Goal: Information Seeking & Learning: Find specific page/section

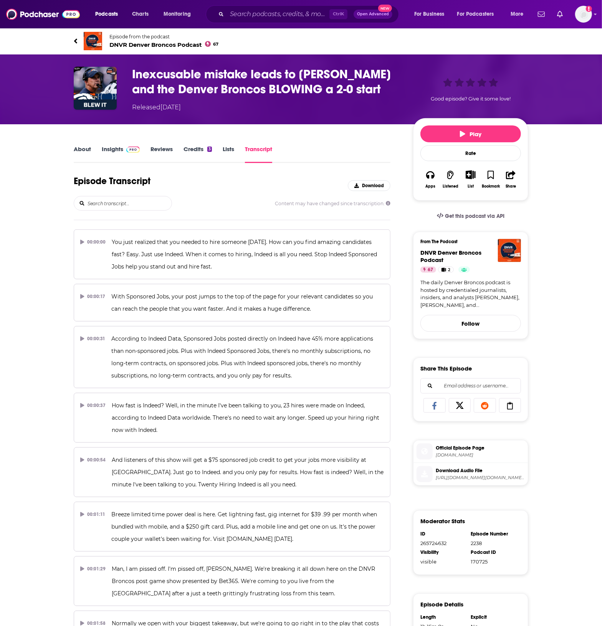
click at [132, 205] on input "search" at bounding box center [129, 203] width 85 height 14
click at [201, 183] on div "Episode Transcript Download" at bounding box center [232, 185] width 316 height 21
click at [559, 98] on div "Inexcusable mistake leads to [PERSON_NAME] and the Denver Broncos BLOWING a 2-0…" at bounding box center [301, 89] width 602 height 70
click at [269, 15] on input "Search podcasts, credits, & more..." at bounding box center [278, 14] width 102 height 12
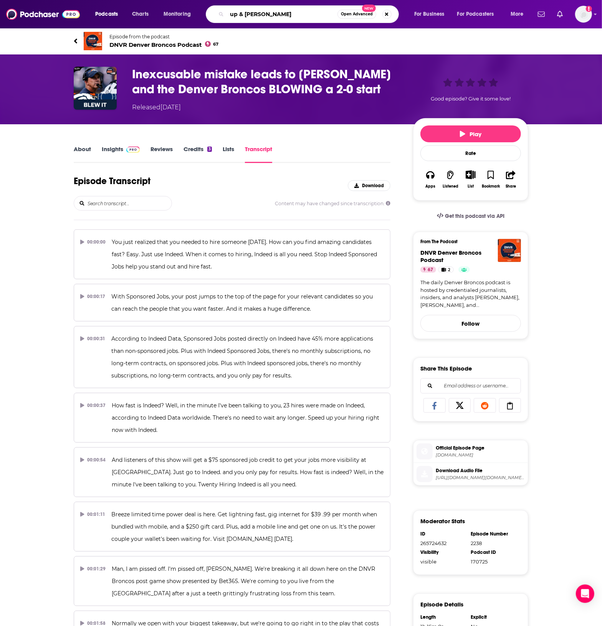
type input "up & [PERSON_NAME]"
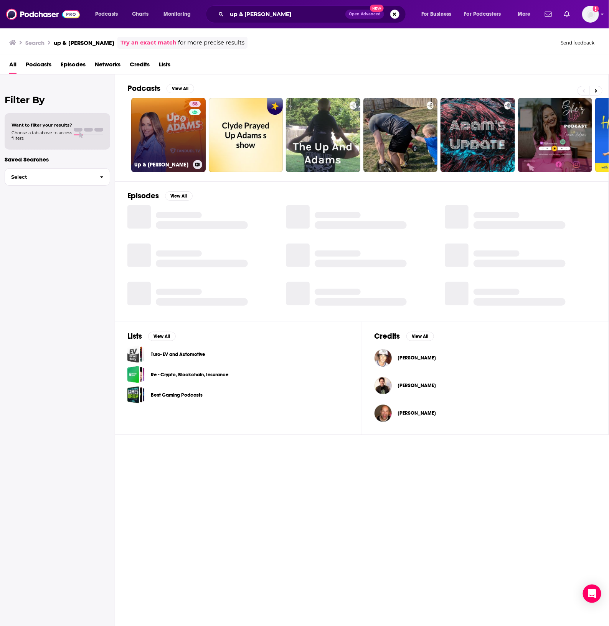
click at [145, 124] on link "58 Up & [PERSON_NAME]" at bounding box center [168, 135] width 74 height 74
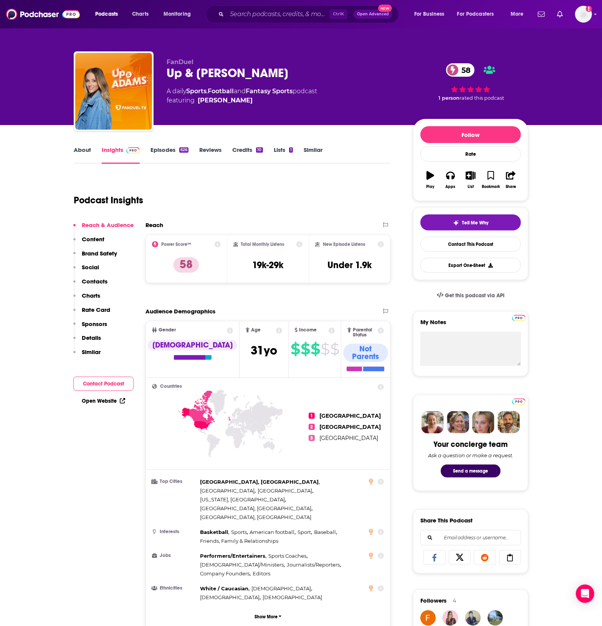
click at [159, 149] on link "Episodes 626" at bounding box center [169, 155] width 38 height 18
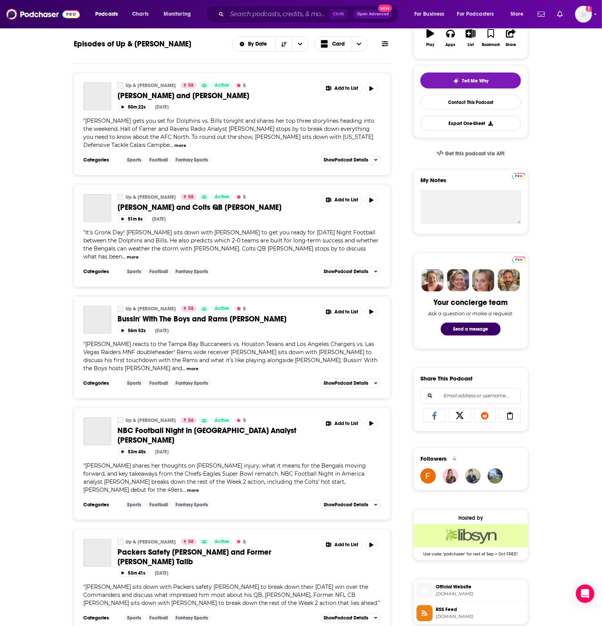
scroll to position [144, 0]
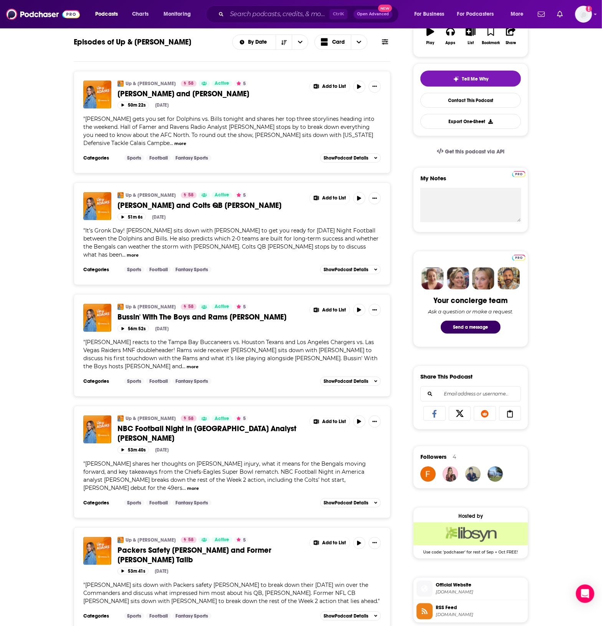
click at [232, 318] on span "Bussin' With The Boys and Rams [PERSON_NAME]" at bounding box center [201, 317] width 169 height 10
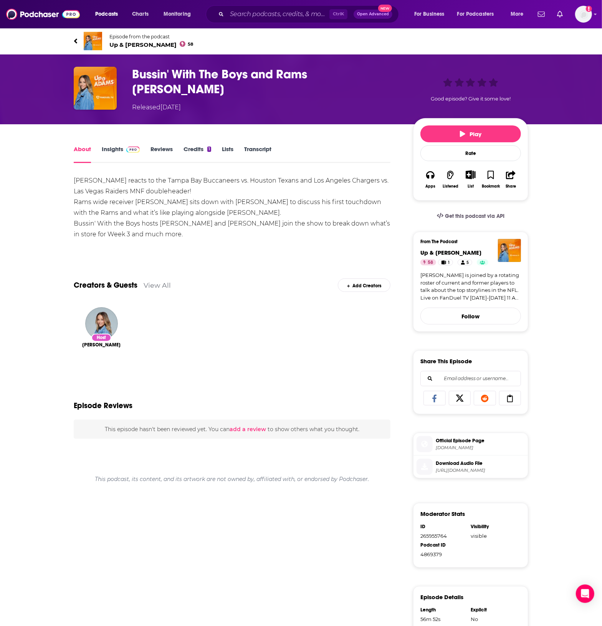
drag, startPoint x: 115, startPoint y: 148, endPoint x: 118, endPoint y: 152, distance: 4.6
click at [115, 148] on link "Insights" at bounding box center [121, 154] width 38 height 18
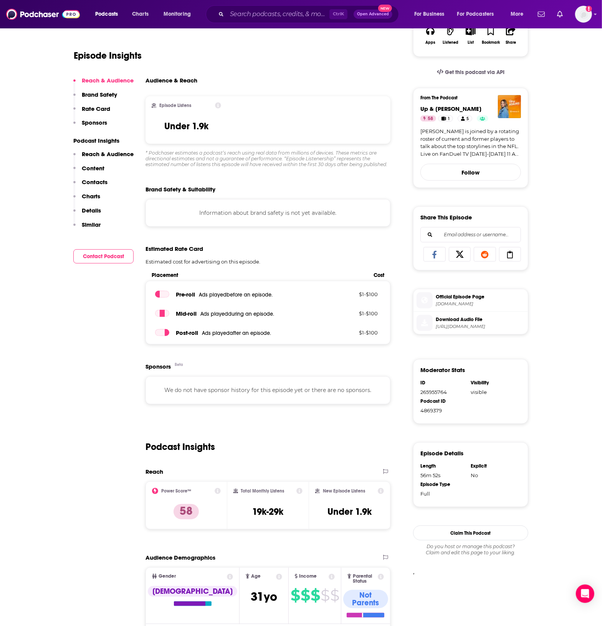
scroll to position [96, 0]
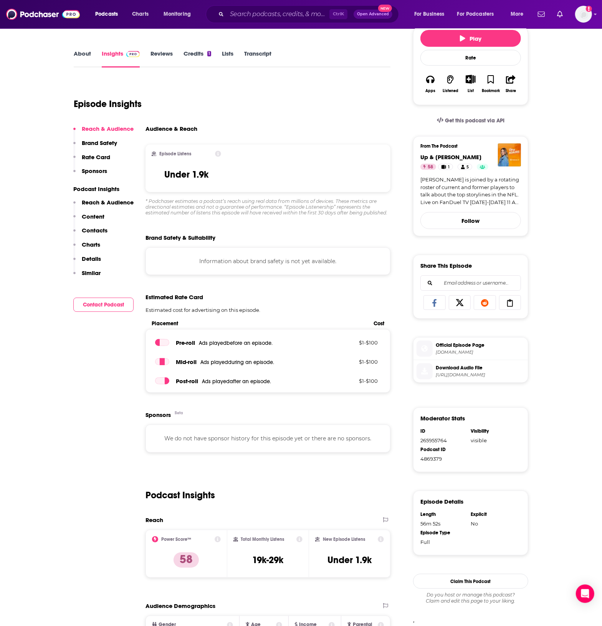
click at [218, 151] on icon at bounding box center [218, 154] width 6 height 6
click at [260, 139] on div "Audience & Reach Episode Listens Under 1.9k * Podchaser estimates a podcast’s r…" at bounding box center [267, 170] width 245 height 91
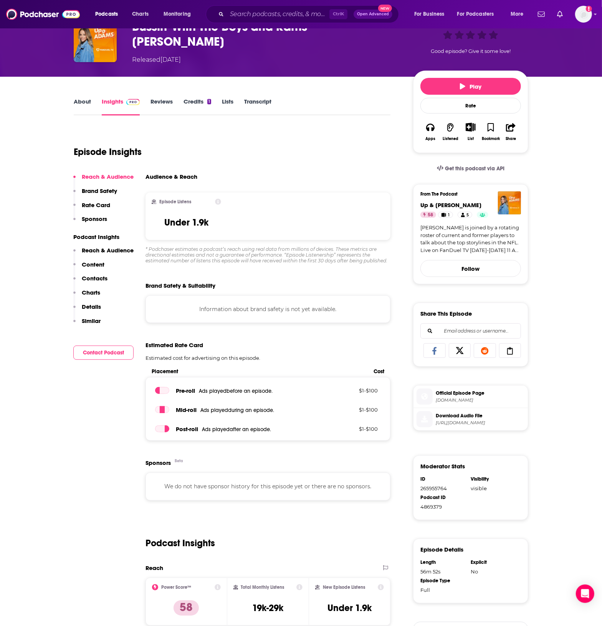
scroll to position [0, 0]
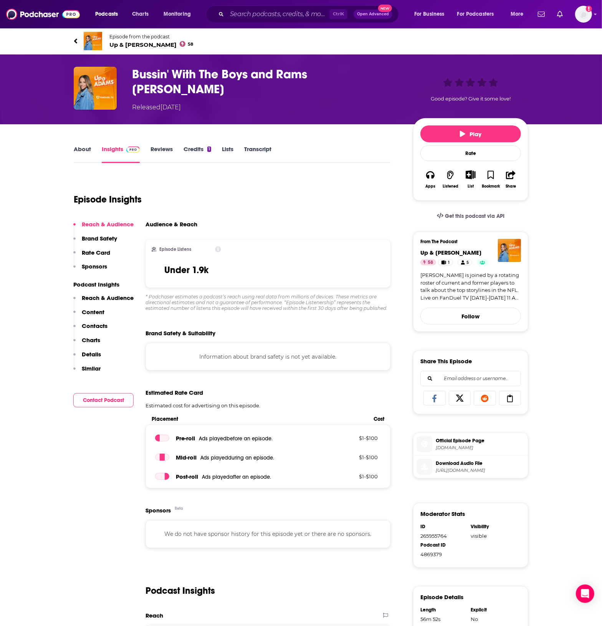
click at [218, 246] on icon at bounding box center [218, 249] width 6 height 6
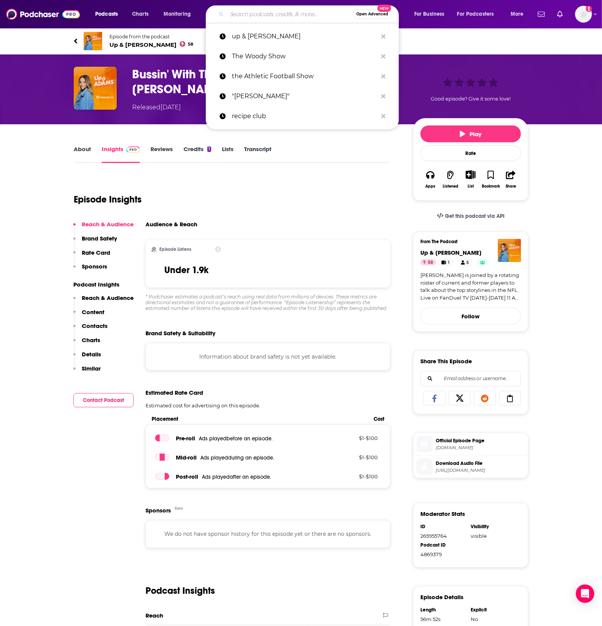
click at [247, 12] on input "Search podcasts, credits, & more..." at bounding box center [290, 14] width 126 height 12
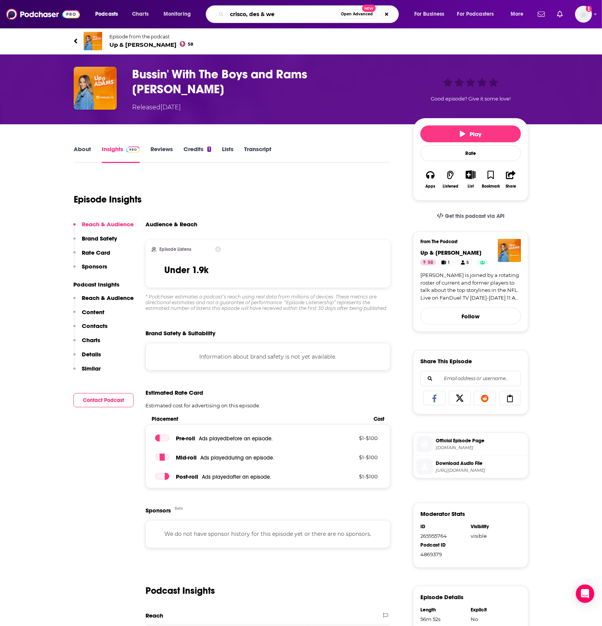
type input "crisco, des & [PERSON_NAME]"
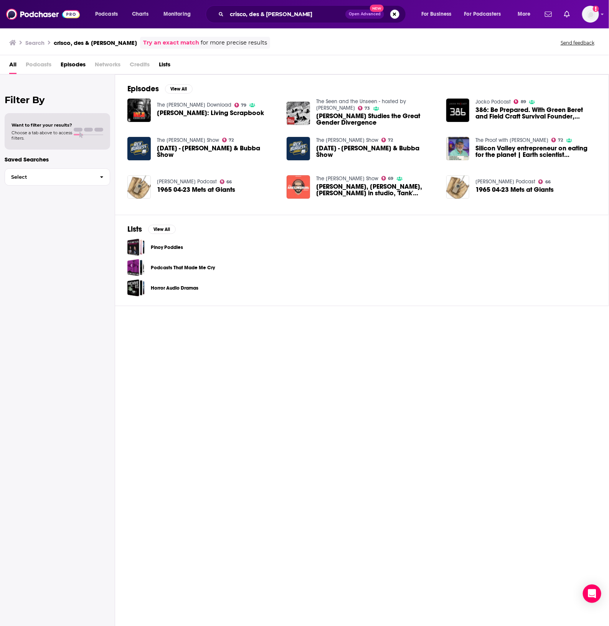
drag, startPoint x: 36, startPoint y: 65, endPoint x: 38, endPoint y: 69, distance: 5.1
click at [36, 65] on span "Podcasts" at bounding box center [39, 66] width 26 height 16
click at [46, 60] on span "Podcasts" at bounding box center [39, 66] width 26 height 16
drag, startPoint x: 318, startPoint y: 14, endPoint x: 215, endPoint y: 13, distance: 102.8
click at [215, 13] on div "crisco, des & [PERSON_NAME] Open Advanced New" at bounding box center [306, 14] width 200 height 18
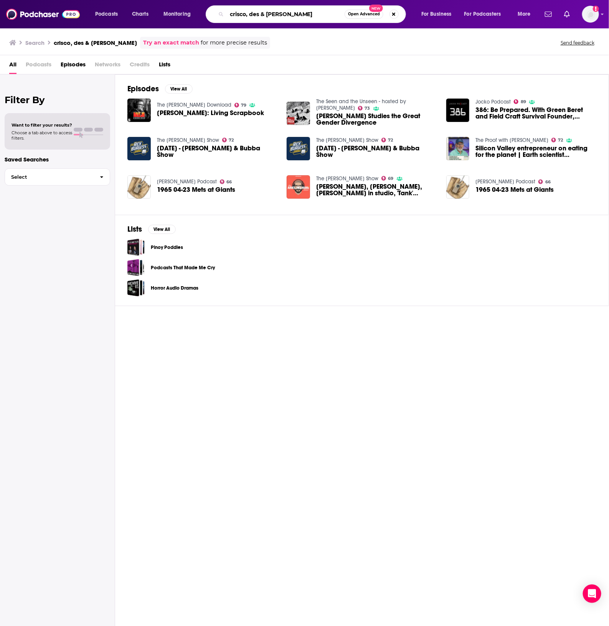
paste input "After Hours: Starts With A"
type input "After Hours: Starts With A"
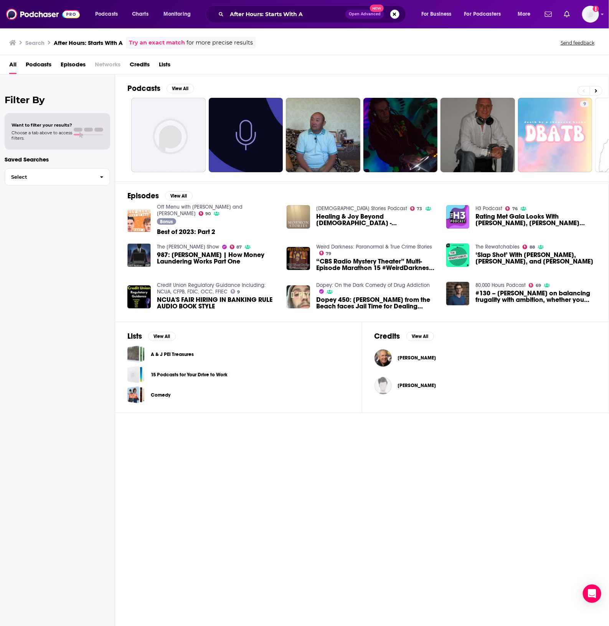
click at [170, 481] on div "Podcasts View All 9 7 + 22 Episodes View All Off Menu with [PERSON_NAME] and [P…" at bounding box center [362, 350] width 494 height 553
